Goal: Task Accomplishment & Management: Manage account settings

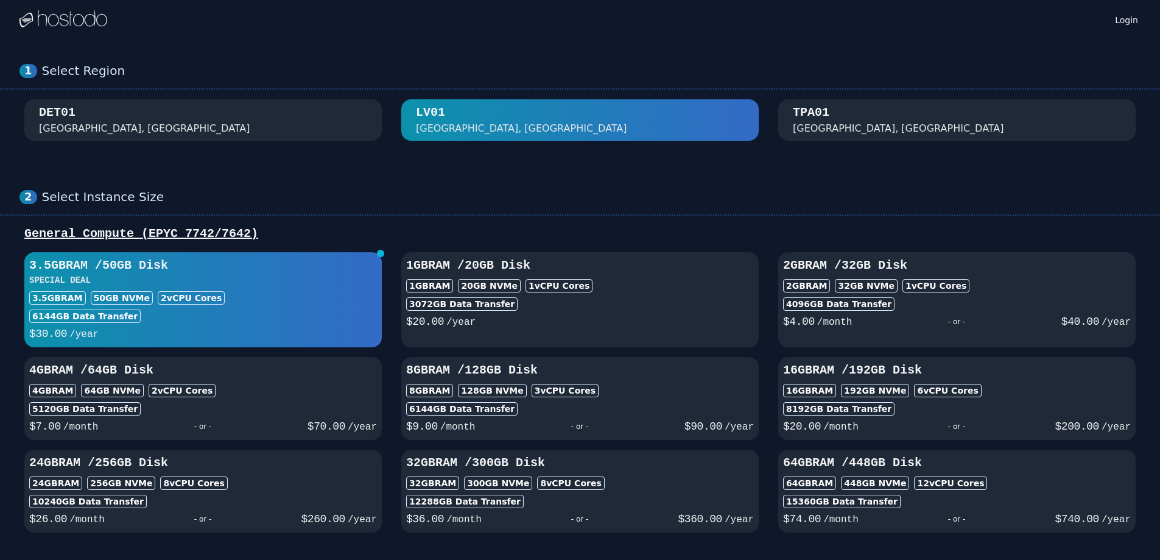
click at [826, 126] on div "Tampa, FL" at bounding box center [898, 128] width 211 height 15
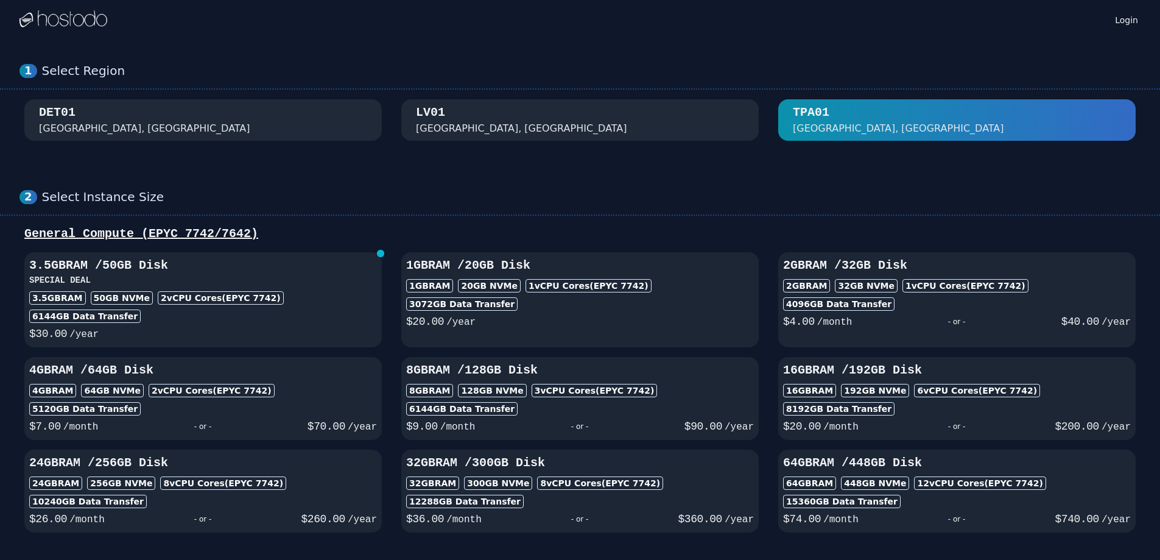
click at [640, 133] on div "LV01 Las Vegas, NV" at bounding box center [580, 120] width 328 height 32
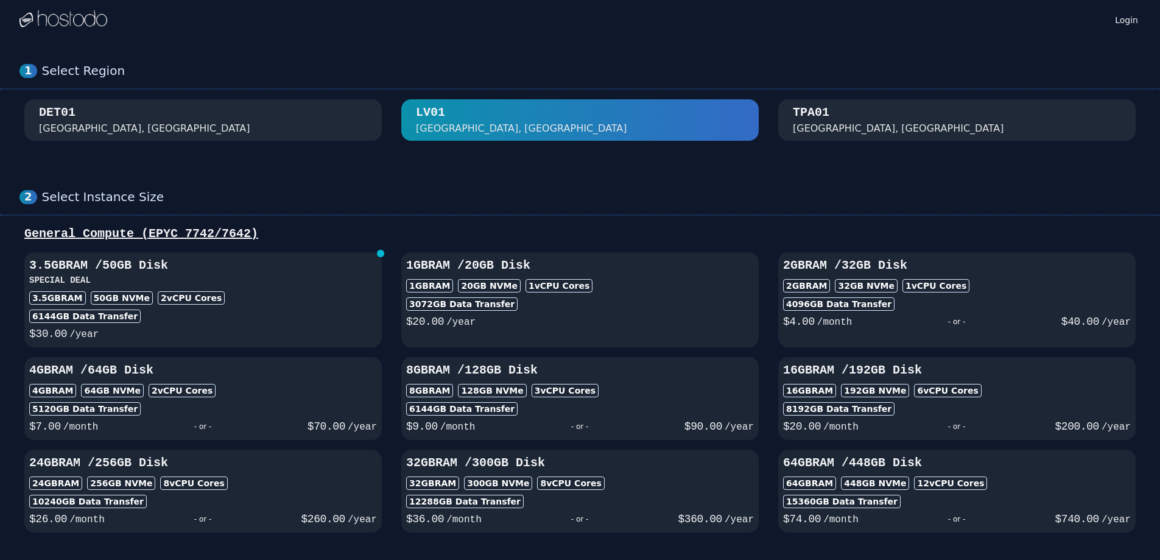
click at [838, 110] on div "TPA01 Tampa, FL" at bounding box center [957, 120] width 328 height 32
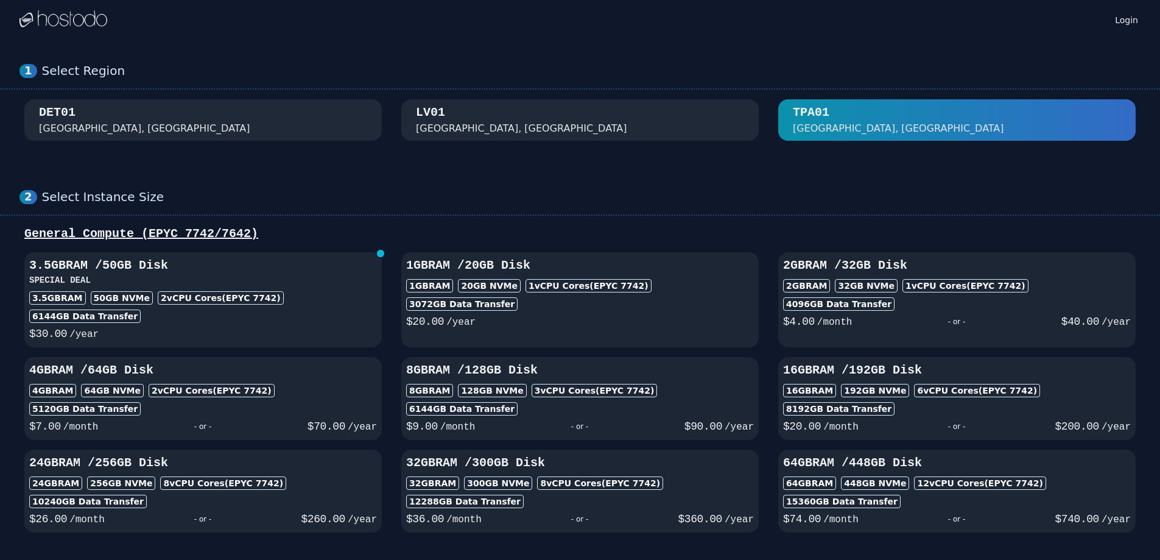
click at [676, 114] on div "LV01 Las Vegas, NV" at bounding box center [580, 120] width 328 height 32
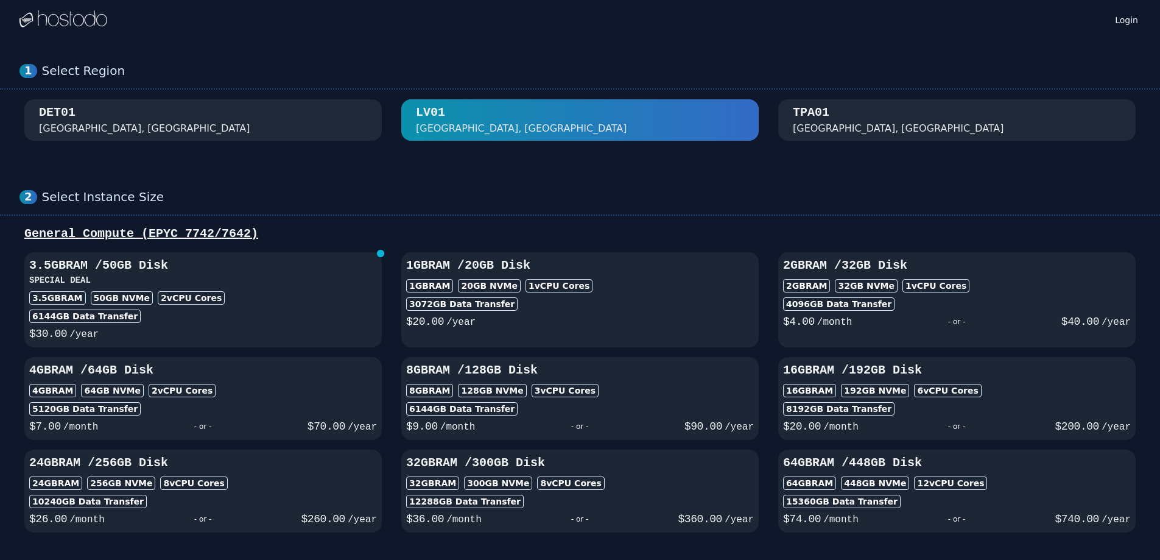
click at [133, 126] on div "DET01 Detroit, MI" at bounding box center [203, 120] width 328 height 32
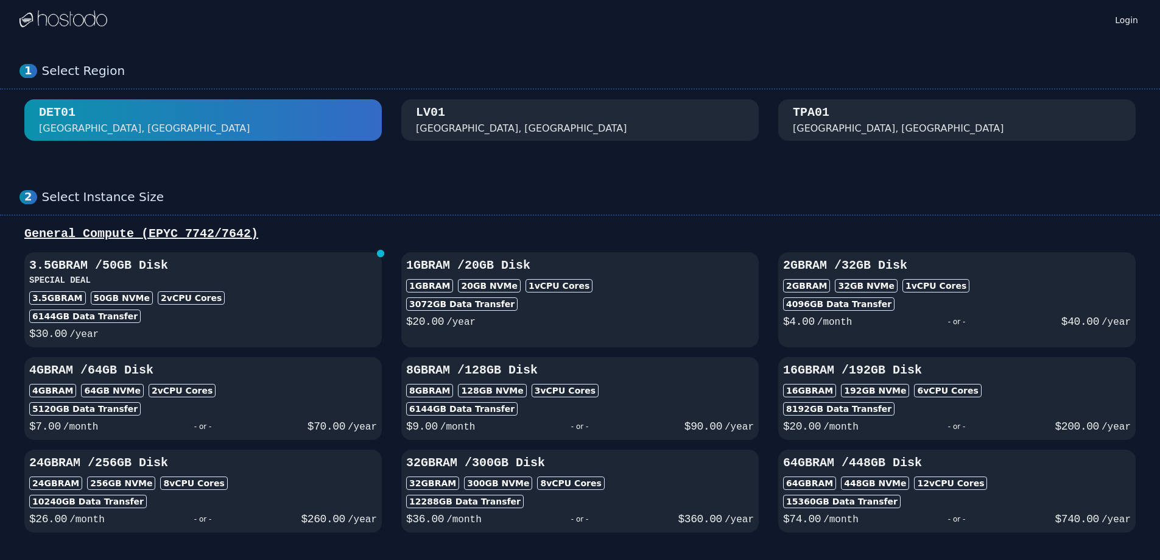
click at [622, 124] on div "LV01 Las Vegas, NV" at bounding box center [580, 120] width 328 height 32
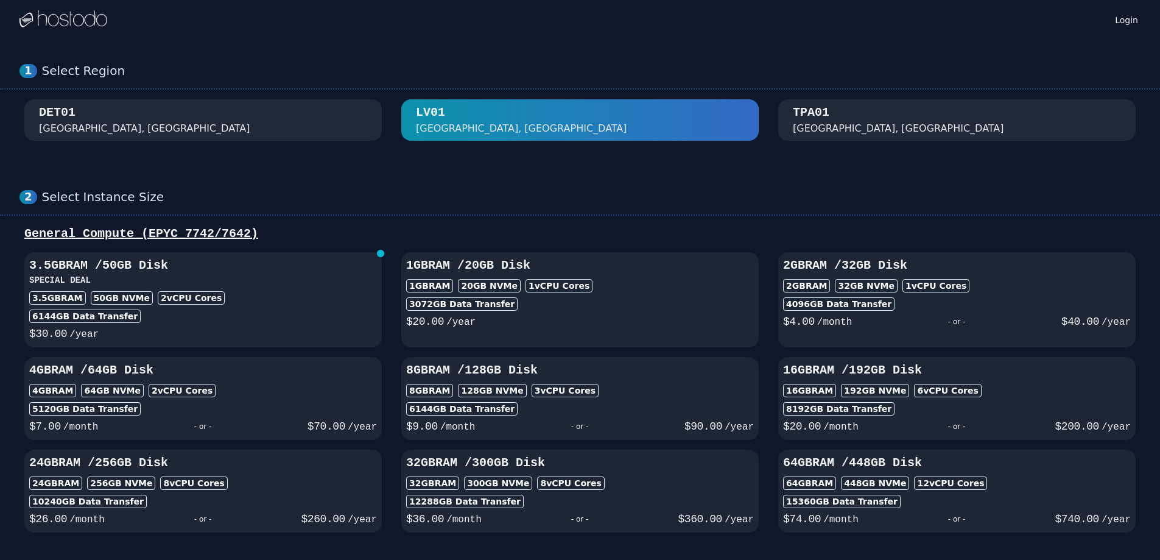
click at [832, 105] on div "TPA01 Tampa, FL" at bounding box center [957, 120] width 328 height 32
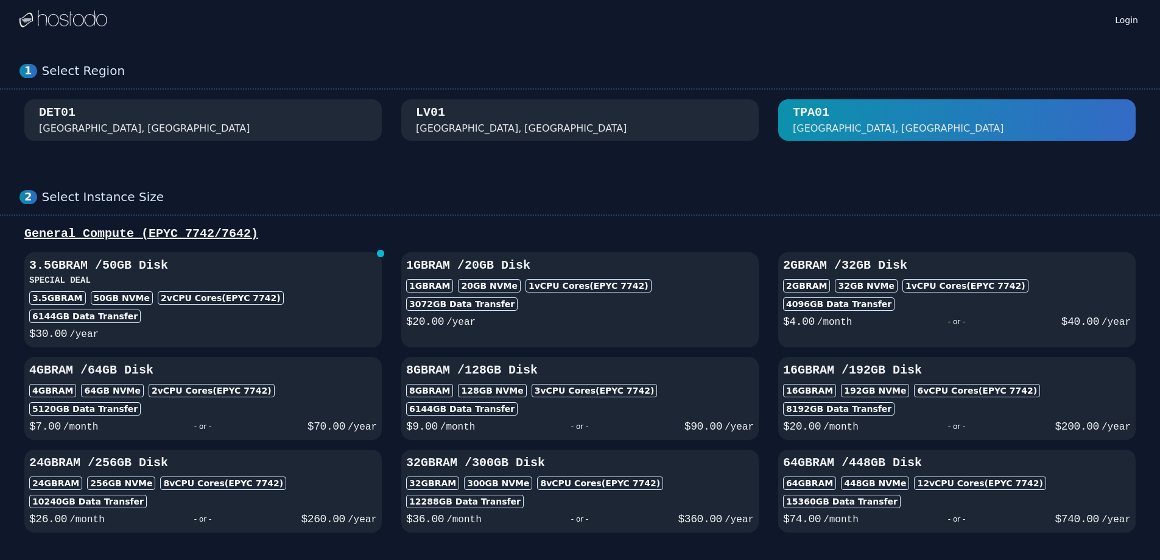
click at [558, 105] on div "LV01 Las Vegas, NV" at bounding box center [580, 120] width 328 height 32
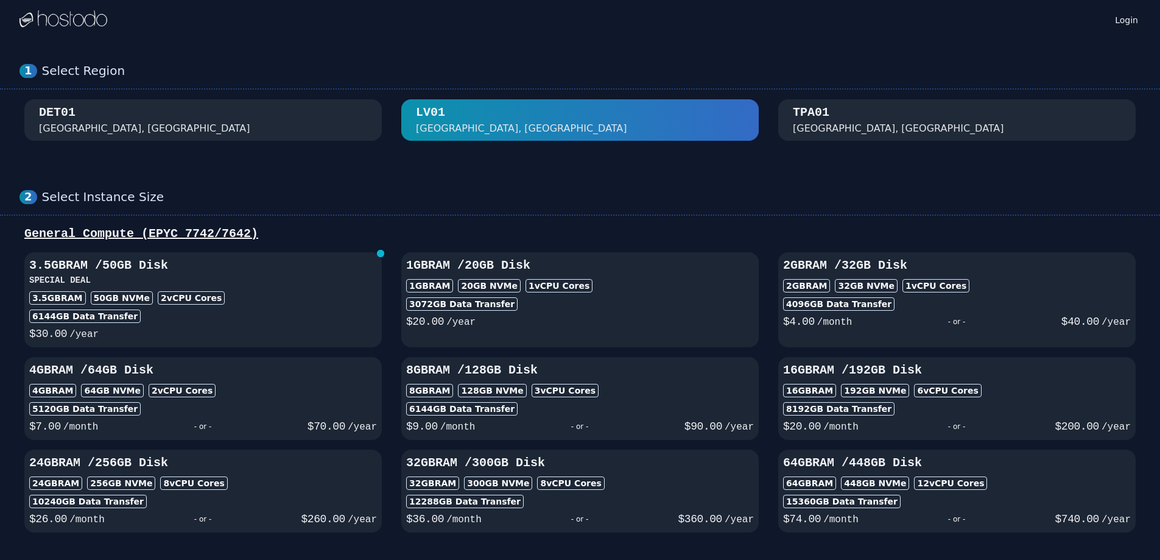
click at [902, 102] on button "TPA01 Tampa, FL" at bounding box center [956, 119] width 357 height 41
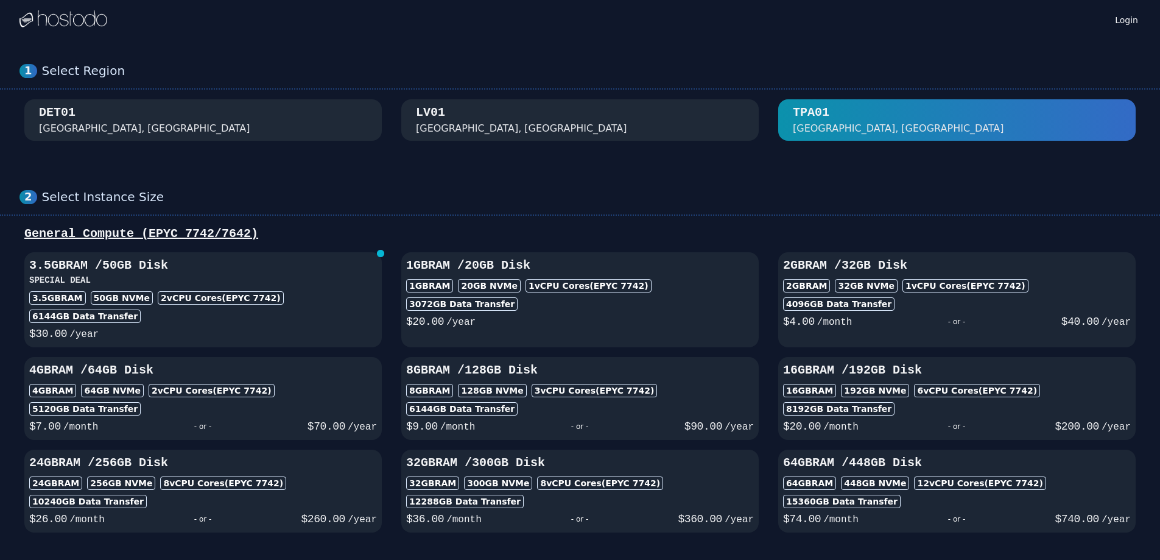
click at [639, 100] on button "LV01 Las Vegas, NV" at bounding box center [579, 119] width 357 height 41
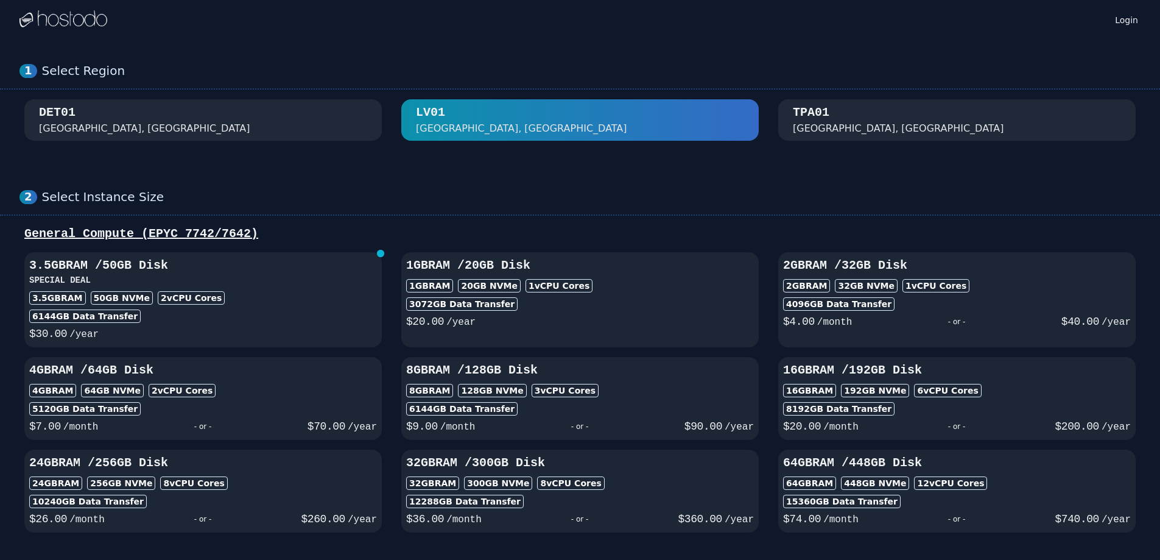
click at [902, 91] on div "1 Select Region DET01 Detroit, MI LV01 Las Vegas, NV TPA01 Tampa, FL" at bounding box center [580, 102] width 1160 height 126
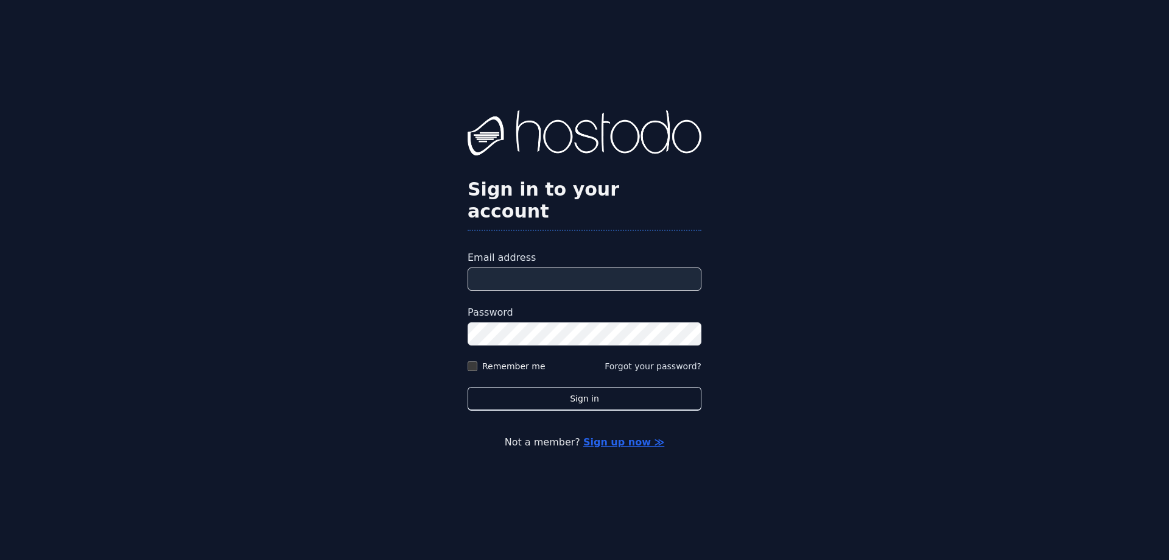
type input "**********"
click at [518, 360] on label "Remember me" at bounding box center [513, 366] width 63 height 12
click at [532, 374] on form "**********" at bounding box center [585, 330] width 234 height 160
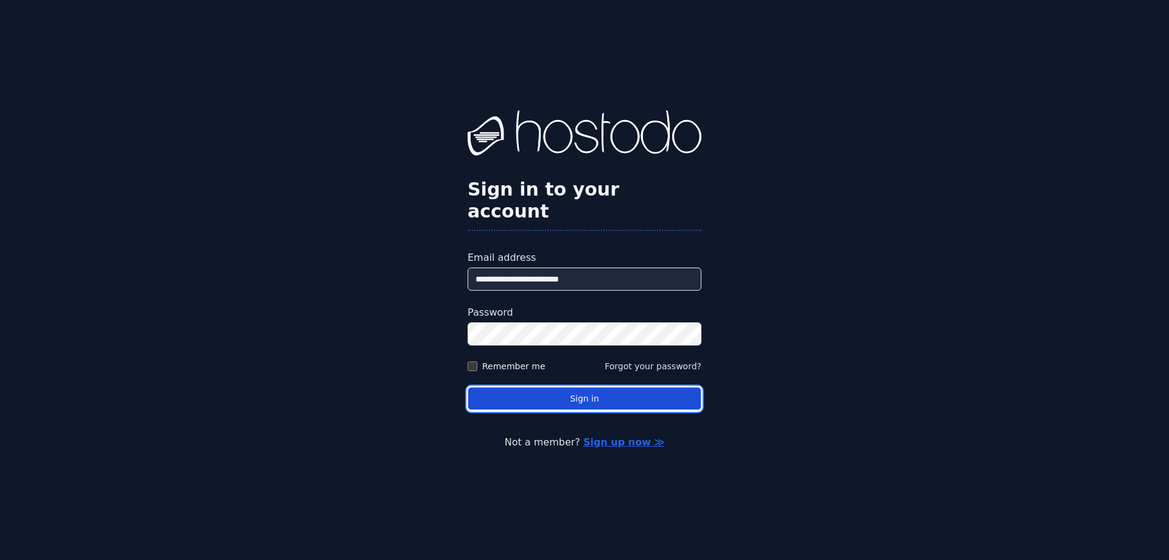
click at [547, 387] on button "Sign in" at bounding box center [585, 399] width 234 height 24
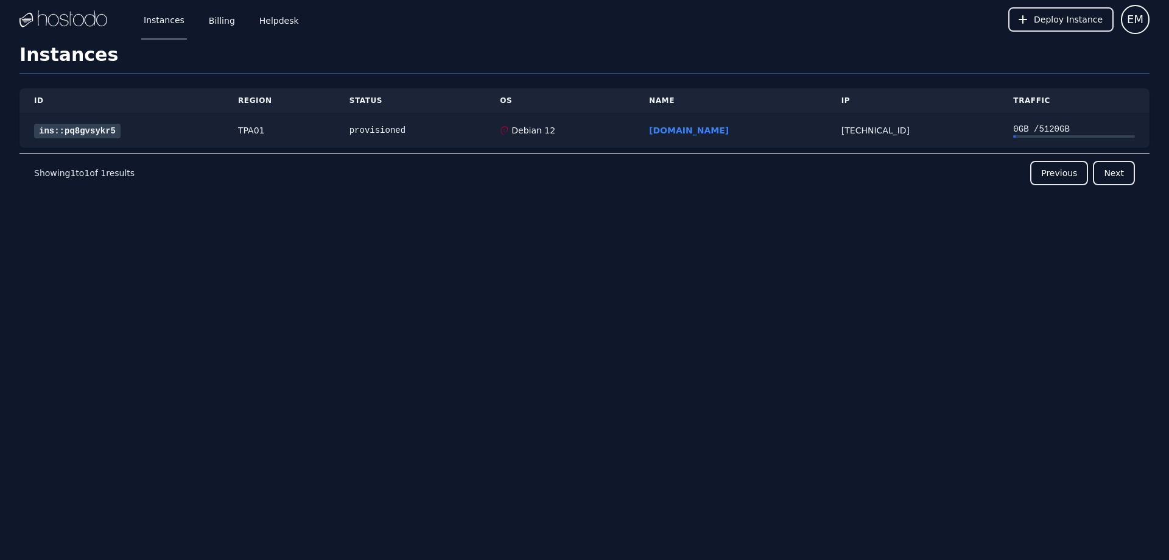
click at [75, 128] on link "ins::pq8gvsykr5" at bounding box center [77, 131] width 86 height 15
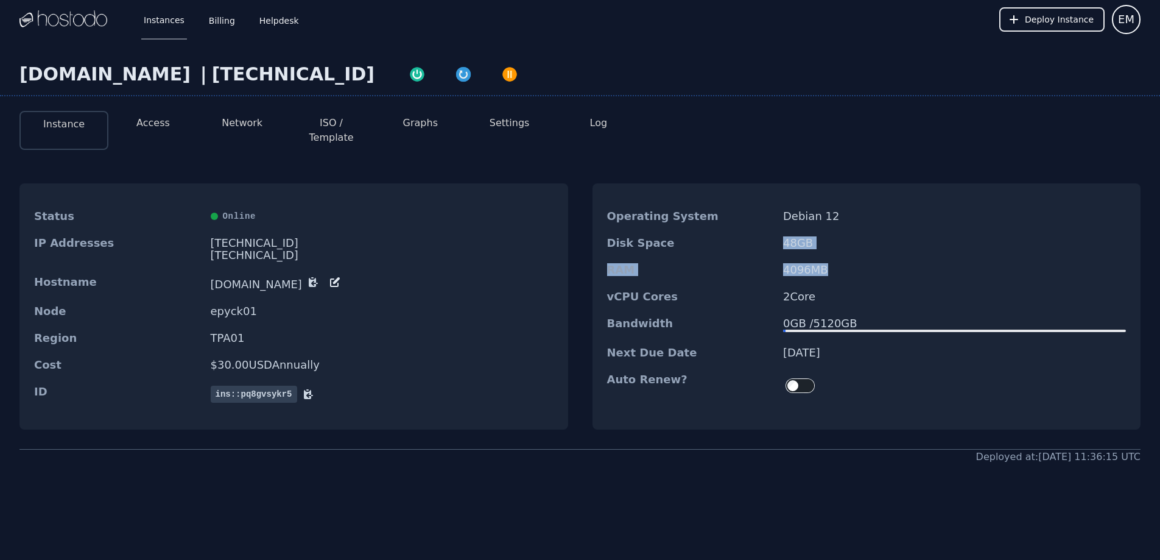
drag, startPoint x: 815, startPoint y: 255, endPoint x: 772, endPoint y: 228, distance: 50.9
click at [772, 228] on dl "Operating System Debian 12 Disk Space 48 GB RAM 4096 MB vCPU Cores 2 Core Bandw…" at bounding box center [866, 304] width 549 height 202
click at [772, 237] on dt "Disk Space" at bounding box center [690, 243] width 167 height 12
drag, startPoint x: 837, startPoint y: 237, endPoint x: 910, endPoint y: 271, distance: 81.2
click at [910, 271] on dl "Operating System Debian 12 Disk Space 48 GB RAM 4096 MB vCPU Cores 2 Core Bandw…" at bounding box center [866, 304] width 549 height 202
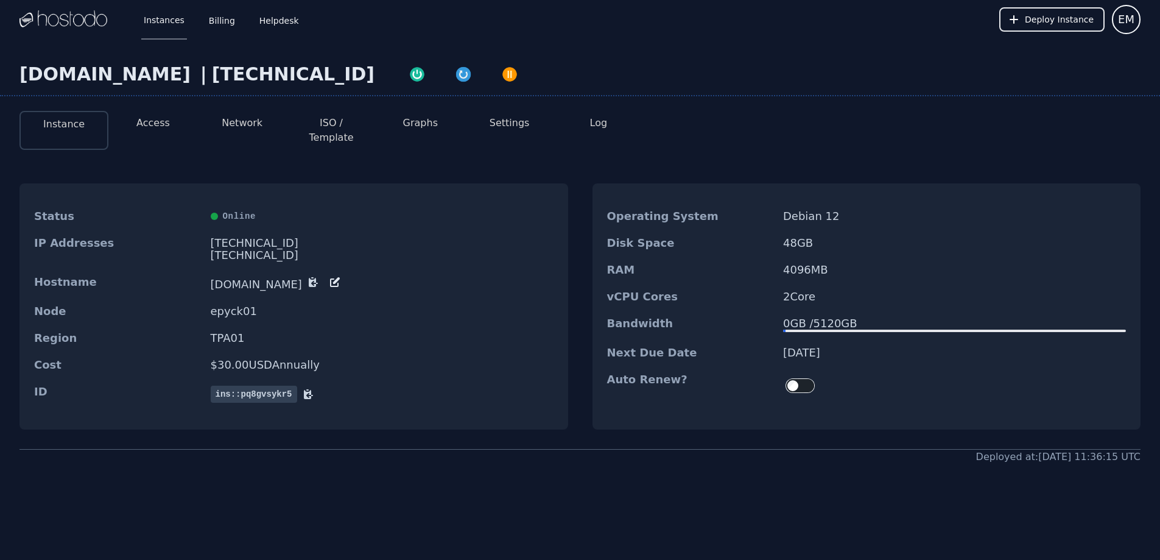
click at [910, 283] on div "vCPU Cores 2 Core" at bounding box center [866, 296] width 549 height 27
drag, startPoint x: 863, startPoint y: 317, endPoint x: 804, endPoint y: 308, distance: 59.8
click at [804, 317] on dd "0 GB / 5120 GB" at bounding box center [954, 324] width 343 height 15
click at [804, 317] on div "0 GB / 5120 GB" at bounding box center [954, 323] width 343 height 12
drag, startPoint x: 309, startPoint y: 300, endPoint x: 310, endPoint y: 279, distance: 20.7
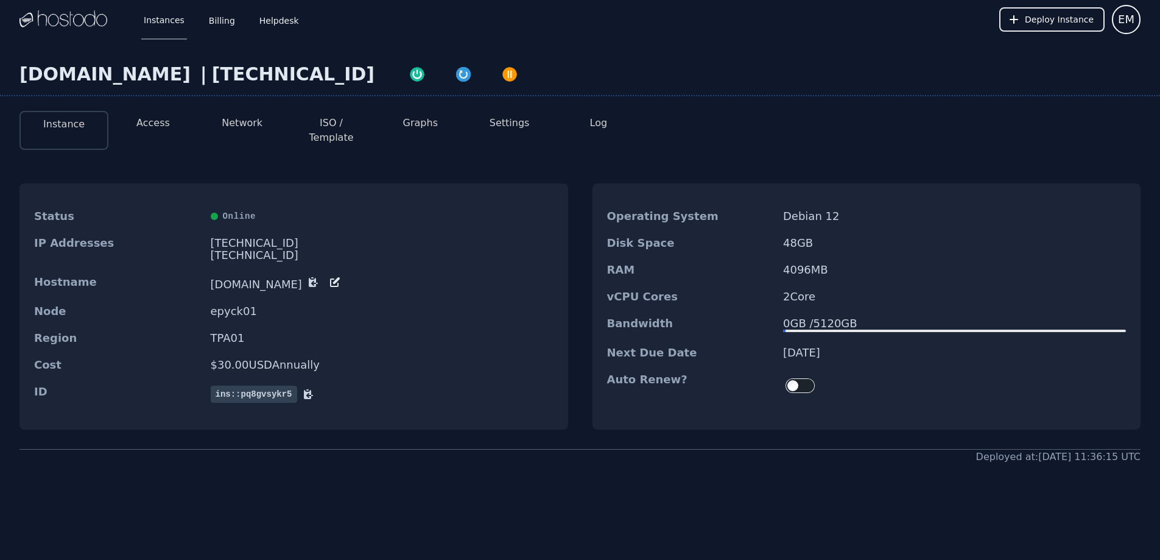
click at [310, 279] on dl "Status Online IP Addresses 66.187.6.68 2606:65c0:20:a9:822a:a5ab:c901:44c1/64 H…" at bounding box center [293, 306] width 549 height 207
click at [309, 279] on div "Hostname server.ellisonmatawaran.com" at bounding box center [293, 283] width 549 height 29
drag, startPoint x: 239, startPoint y: 250, endPoint x: 293, endPoint y: 273, distance: 58.7
click at [293, 273] on dl "Status Online IP Addresses 66.187.6.68 2606:65c0:20:a9:822a:a5ab:c901:44c1/64 H…" at bounding box center [293, 306] width 549 height 207
click at [293, 276] on dd "[DOMAIN_NAME]" at bounding box center [382, 283] width 343 height 15
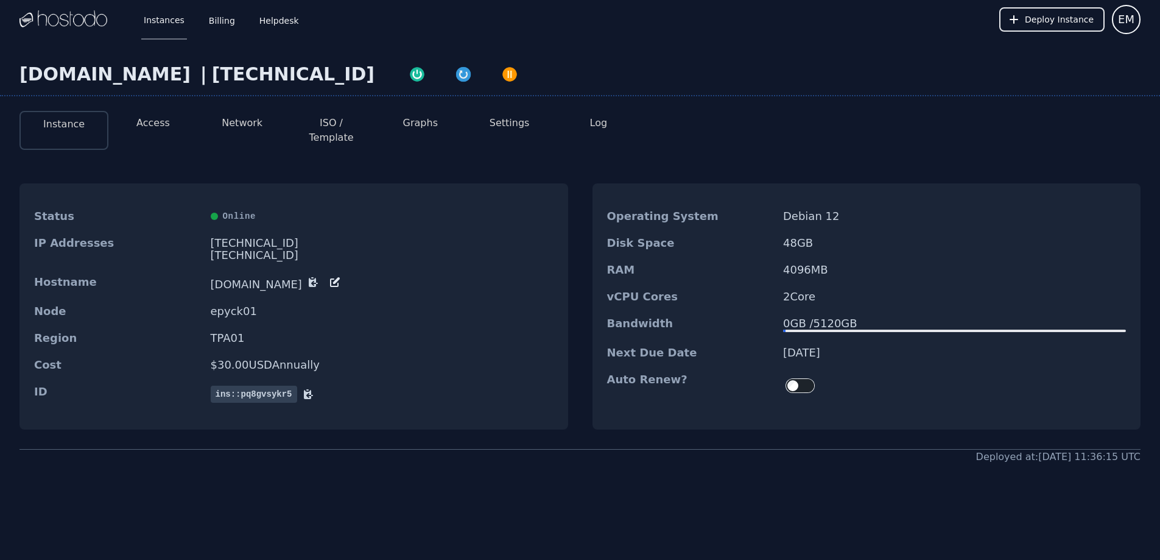
drag, startPoint x: 792, startPoint y: 305, endPoint x: 913, endPoint y: 311, distance: 121.9
click at [913, 317] on div "0 GB / 5120 GB" at bounding box center [954, 323] width 343 height 12
drag, startPoint x: 820, startPoint y: 339, endPoint x: 769, endPoint y: 342, distance: 50.6
click at [769, 342] on div "Next Due Date 11/25/2025" at bounding box center [866, 352] width 549 height 27
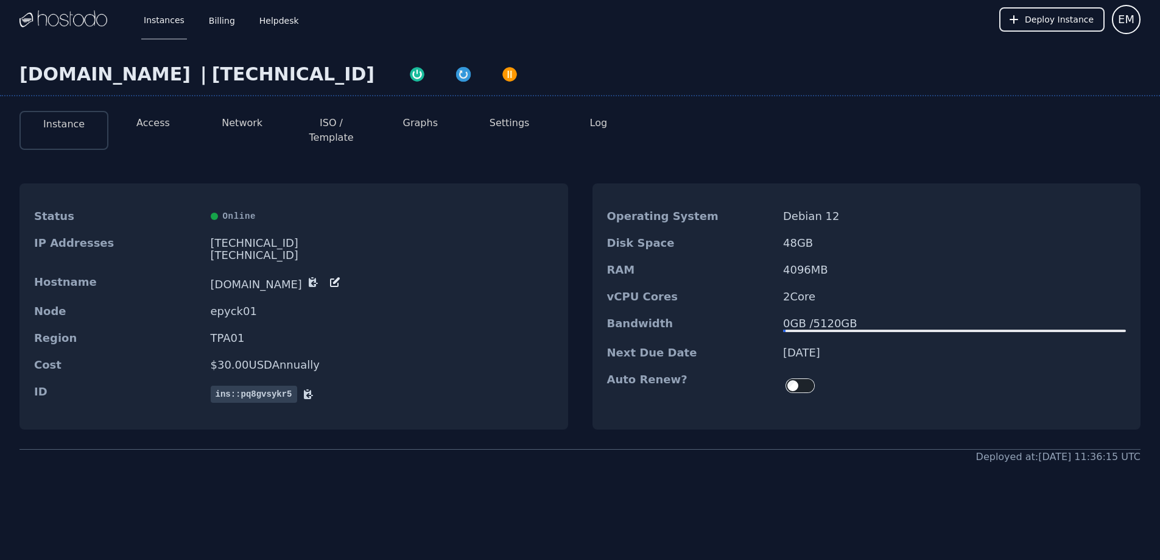
click at [769, 346] on dt "Next Due Date" at bounding box center [690, 352] width 167 height 12
drag, startPoint x: 874, startPoint y: 345, endPoint x: 748, endPoint y: 331, distance: 126.9
click at [748, 339] on div "Next Due Date 11/25/2025" at bounding box center [866, 352] width 549 height 27
drag, startPoint x: 304, startPoint y: 352, endPoint x: 303, endPoint y: 279, distance: 73.1
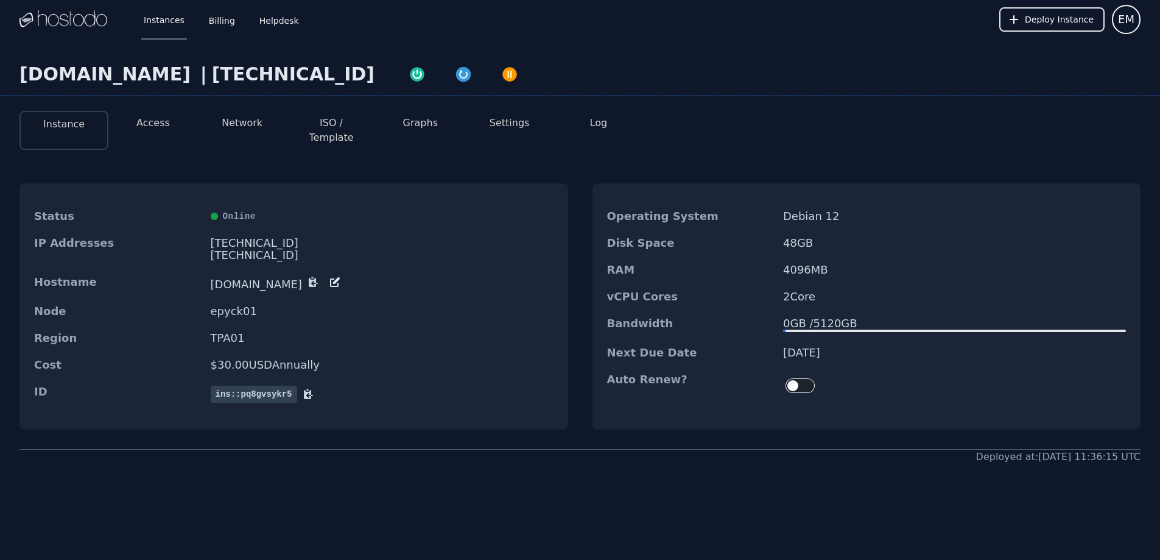
click at [303, 279] on dl "Status Online IP Addresses 66.187.6.68 2606:65c0:20:a9:822a:a5ab:c901:44c1/64 H…" at bounding box center [293, 306] width 549 height 207
click at [303, 279] on div "Hostname server.ellisonmatawaran.com" at bounding box center [293, 283] width 549 height 29
drag, startPoint x: 312, startPoint y: 291, endPoint x: 416, endPoint y: 334, distance: 112.5
click at [416, 334] on dl "Status Online IP Addresses 66.187.6.68 2606:65c0:20:a9:822a:a5ab:c901:44c1/64 H…" at bounding box center [293, 306] width 549 height 207
click at [416, 334] on div "Region TPA01" at bounding box center [293, 338] width 549 height 27
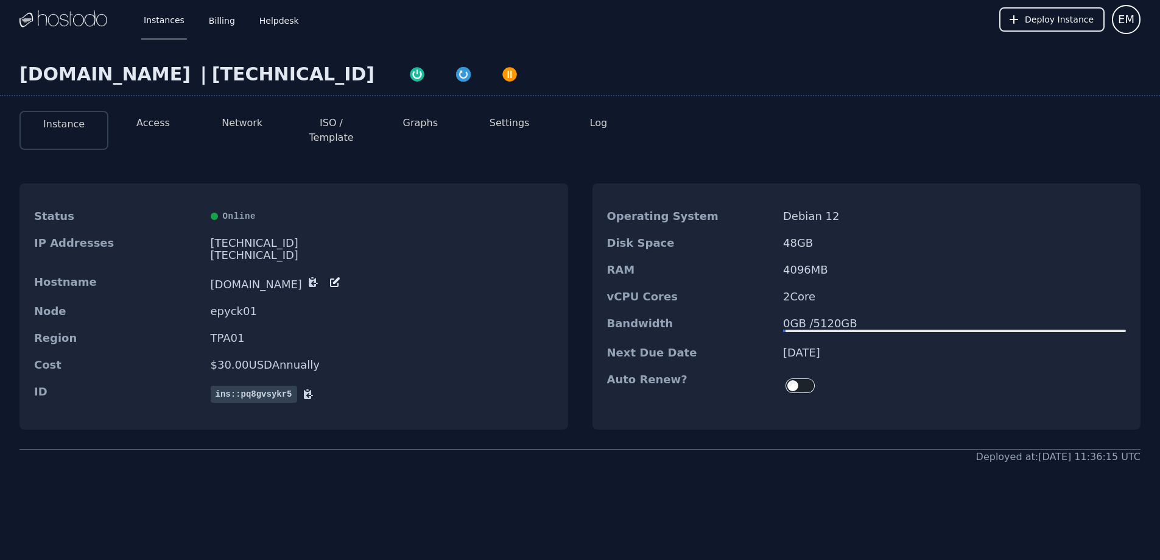
drag, startPoint x: 652, startPoint y: 191, endPoint x: 827, endPoint y: 331, distance: 224.3
click at [827, 331] on dl "Operating System Debian 12 Disk Space 48 GB RAM 4096 MB vCPU Cores 2 Core Bandw…" at bounding box center [866, 304] width 549 height 202
click at [827, 339] on div "Next Due Date 11/25/2025" at bounding box center [866, 352] width 549 height 27
click at [352, 249] on div "2606:65c0:20:a9:822a:a5ab:c901:44c1/64" at bounding box center [382, 255] width 343 height 12
click at [265, 249] on div "2606:65c0:20:a9:822a:a5ab:c901:44c1/64" at bounding box center [382, 255] width 343 height 12
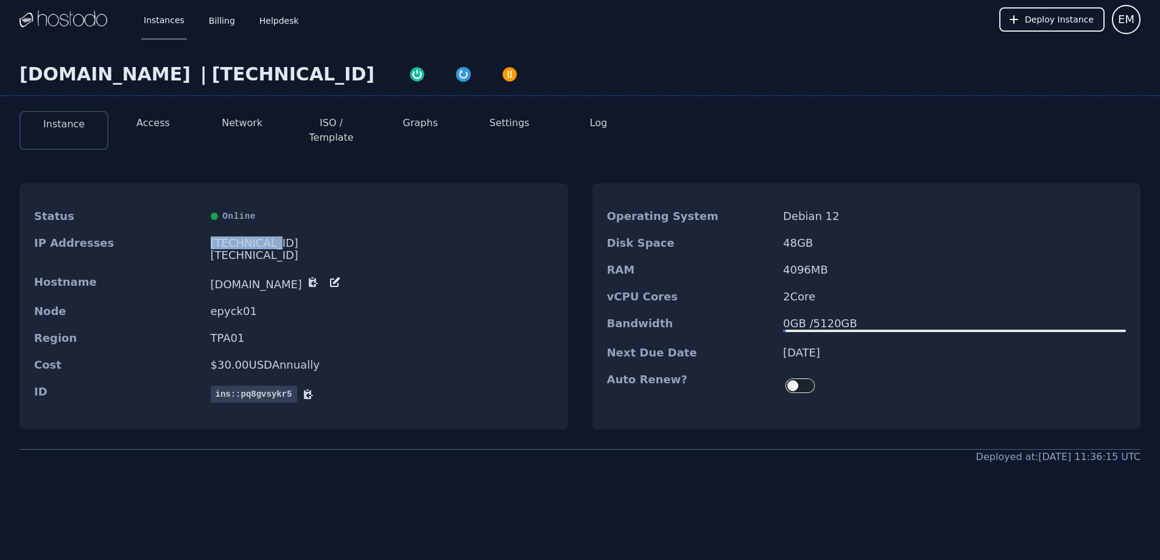
click at [405, 237] on div "[TECHNICAL_ID]" at bounding box center [382, 243] width 343 height 12
click at [406, 237] on div "[TECHNICAL_ID]" at bounding box center [382, 243] width 343 height 12
drag, startPoint x: 832, startPoint y: 313, endPoint x: 810, endPoint y: 314, distance: 21.3
click at [810, 317] on div "0 GB / 5120 GB" at bounding box center [954, 323] width 343 height 12
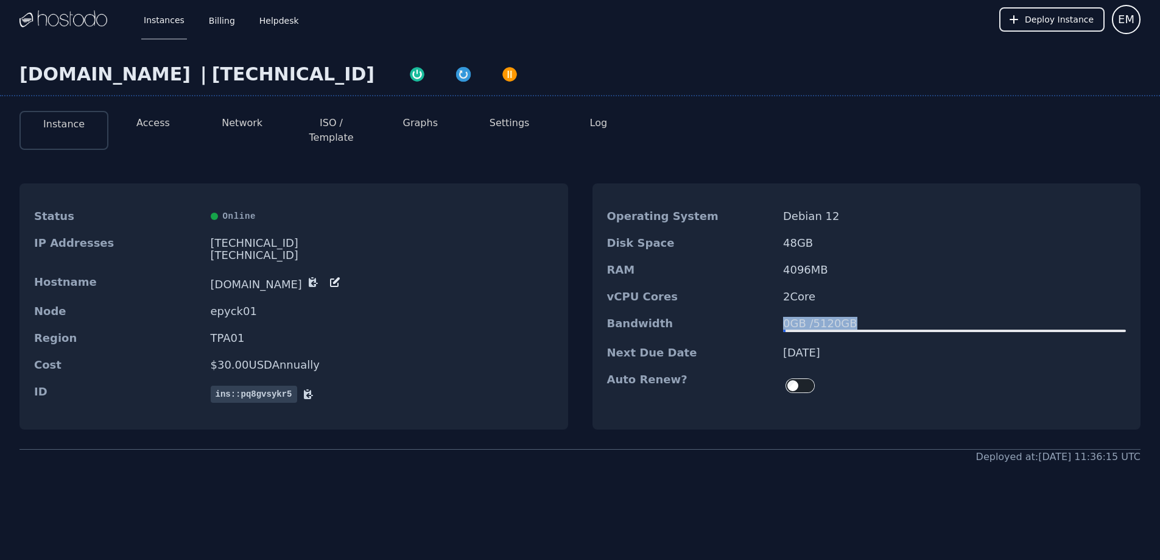
drag, startPoint x: 782, startPoint y: 316, endPoint x: 918, endPoint y: 315, distance: 136.4
click at [918, 315] on div "Bandwidth 0 GB / 5120 GB" at bounding box center [866, 324] width 549 height 29
click at [918, 317] on div "0 GB / 5120 GB" at bounding box center [954, 323] width 343 height 12
drag, startPoint x: 883, startPoint y: 315, endPoint x: 786, endPoint y: 315, distance: 96.8
click at [787, 317] on div "0 GB / 5120 GB" at bounding box center [954, 323] width 343 height 12
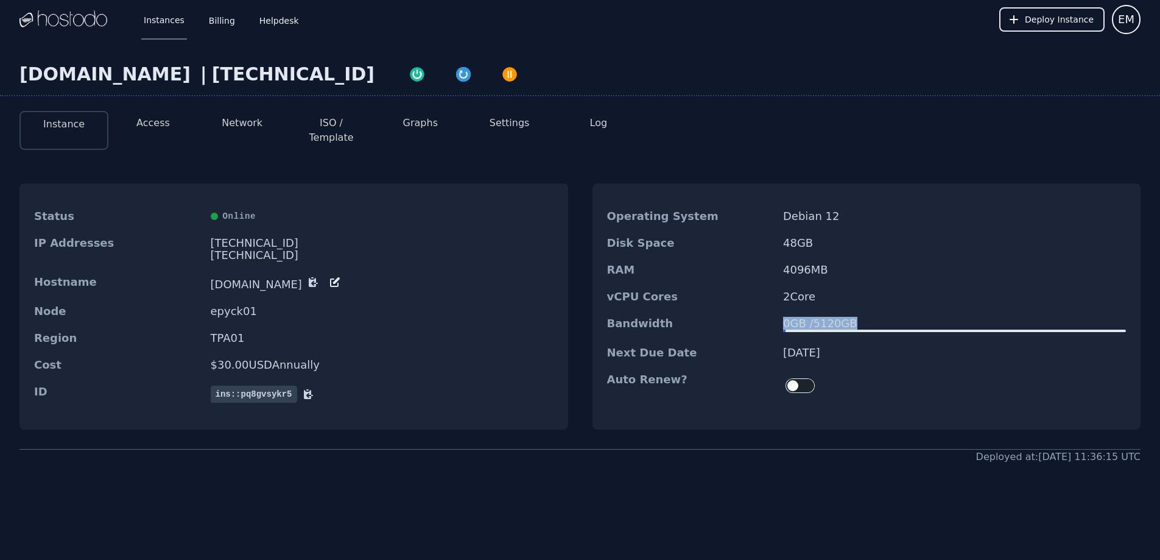
click at [786, 317] on div "0 GB / 5120 GB" at bounding box center [954, 323] width 343 height 12
drag, startPoint x: 786, startPoint y: 315, endPoint x: 896, endPoint y: 315, distance: 109.6
click at [896, 317] on div "0 GB / 5120 GB" at bounding box center [954, 323] width 343 height 12
drag, startPoint x: 793, startPoint y: 315, endPoint x: 732, endPoint y: 315, distance: 60.9
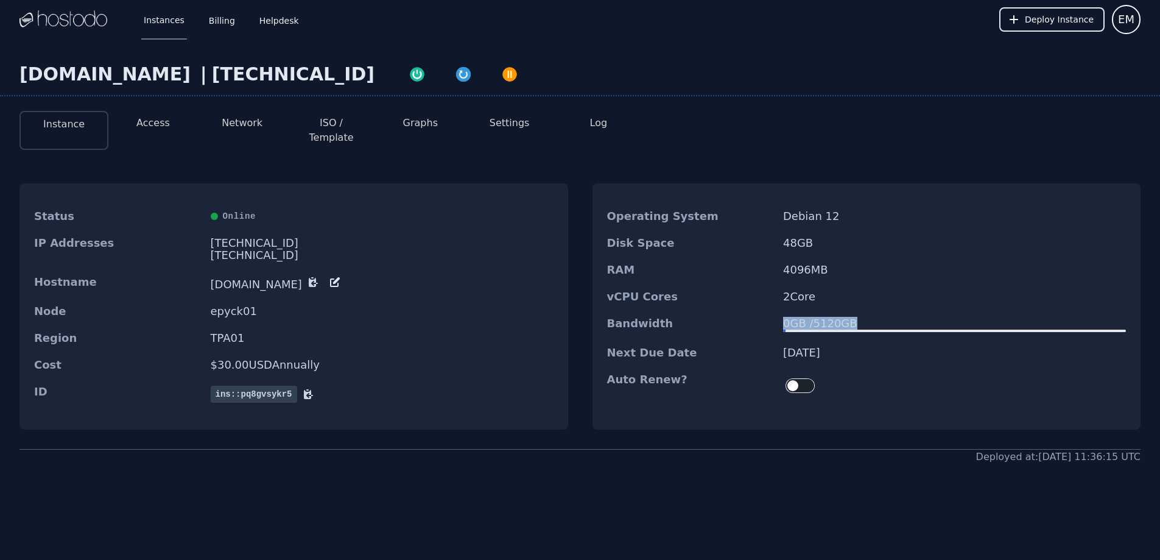
click at [732, 315] on div "Bandwidth 0 GB / 5120 GB" at bounding box center [866, 324] width 549 height 29
click at [732, 317] on dt "Bandwidth" at bounding box center [690, 324] width 167 height 15
drag, startPoint x: 783, startPoint y: 313, endPoint x: 929, endPoint y: 315, distance: 145.5
click at [929, 315] on div "Bandwidth 0 GB / 5120 GB" at bounding box center [866, 324] width 549 height 29
click at [929, 317] on div "0 GB / 5120 GB" at bounding box center [954, 323] width 343 height 12
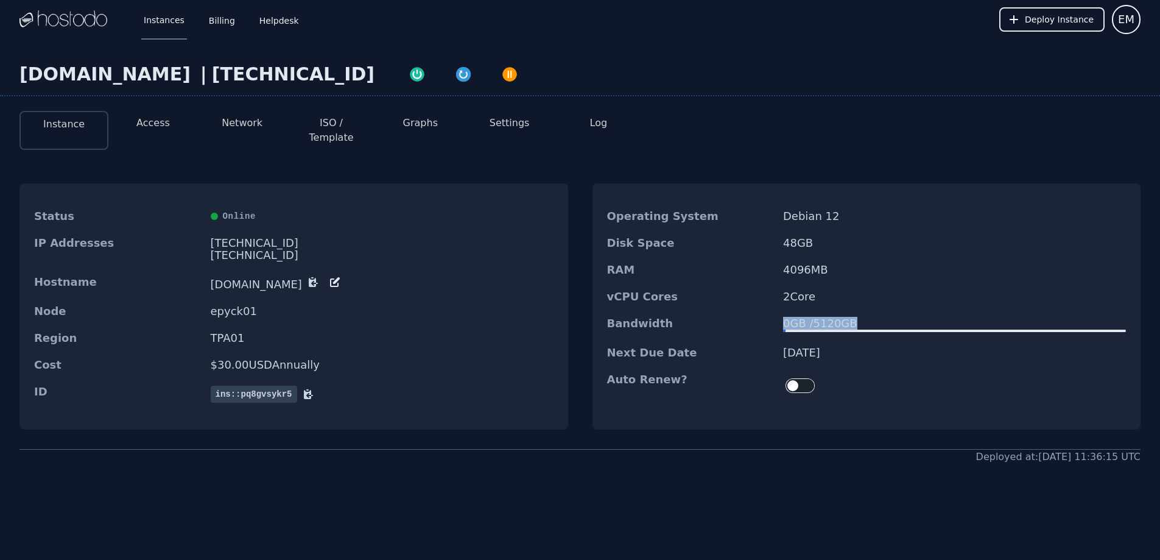
drag, startPoint x: 846, startPoint y: 314, endPoint x: 778, endPoint y: 307, distance: 68.5
click at [783, 317] on div "0 GB / 5120 GB" at bounding box center [954, 323] width 343 height 12
click at [778, 310] on div "Bandwidth 0 GB / 5120 GB" at bounding box center [866, 324] width 549 height 29
